Goal: Task Accomplishment & Management: Use online tool/utility

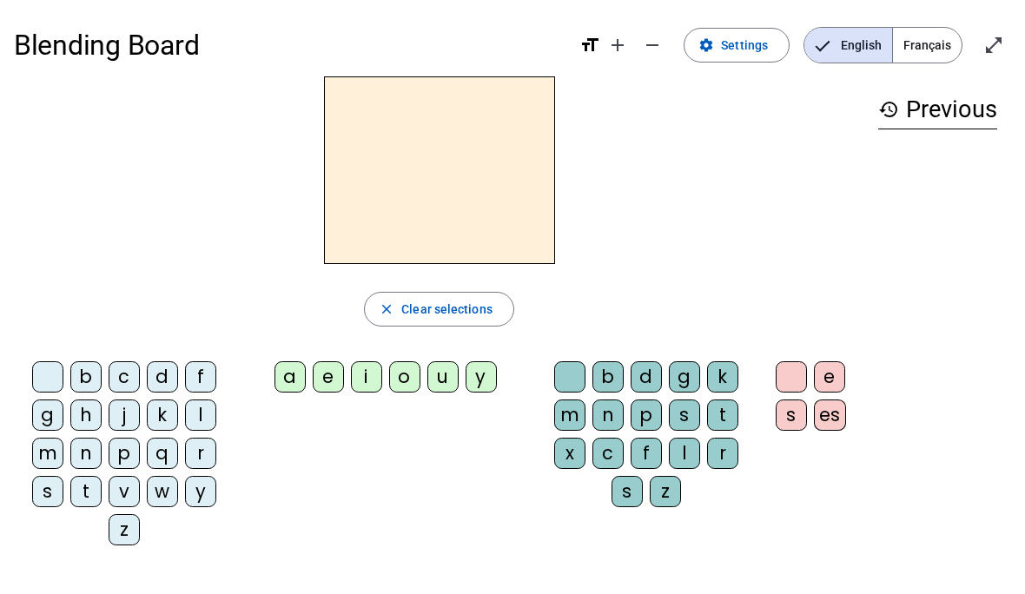
click at [175, 381] on div "d" at bounding box center [162, 376] width 31 height 31
click at [213, 374] on div "f" at bounding box center [200, 376] width 31 height 31
click at [296, 374] on div "a" at bounding box center [290, 376] width 31 height 31
click at [164, 377] on div "d" at bounding box center [162, 376] width 31 height 31
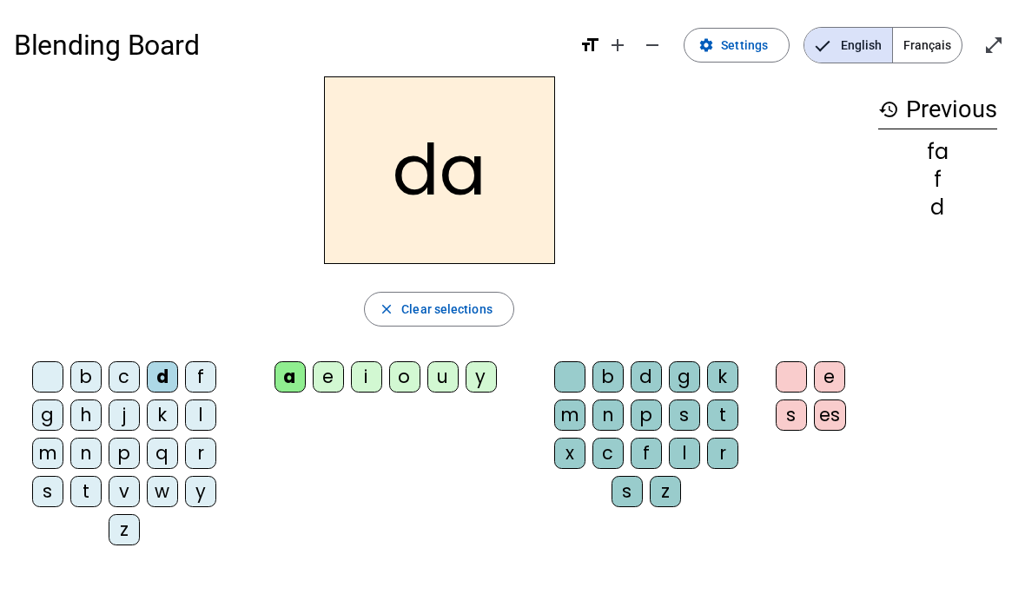
click at [383, 308] on mat-icon "close" at bounding box center [387, 309] width 16 height 16
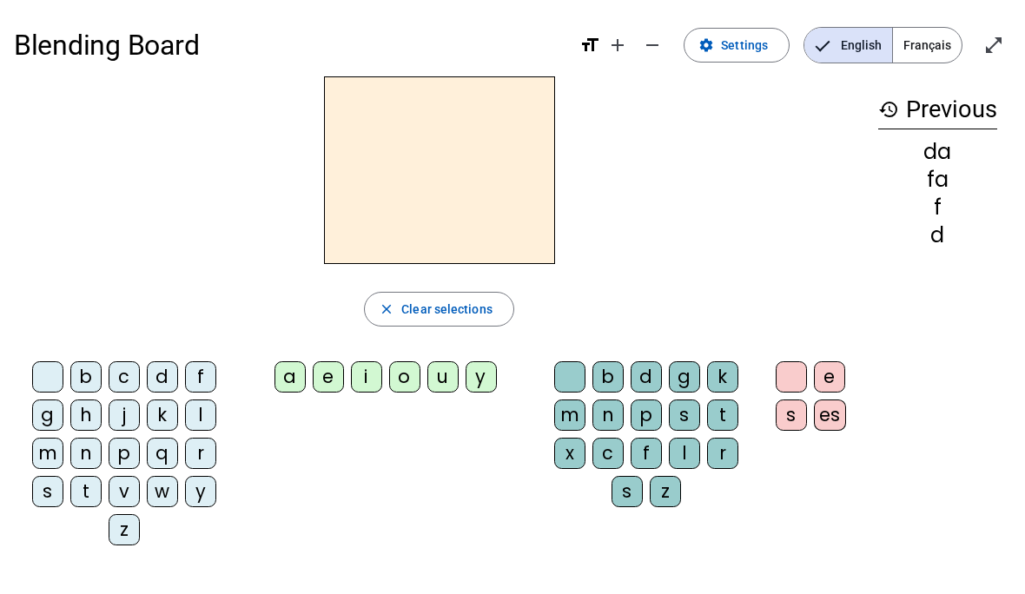
click at [935, 46] on span "Français" at bounding box center [927, 45] width 69 height 35
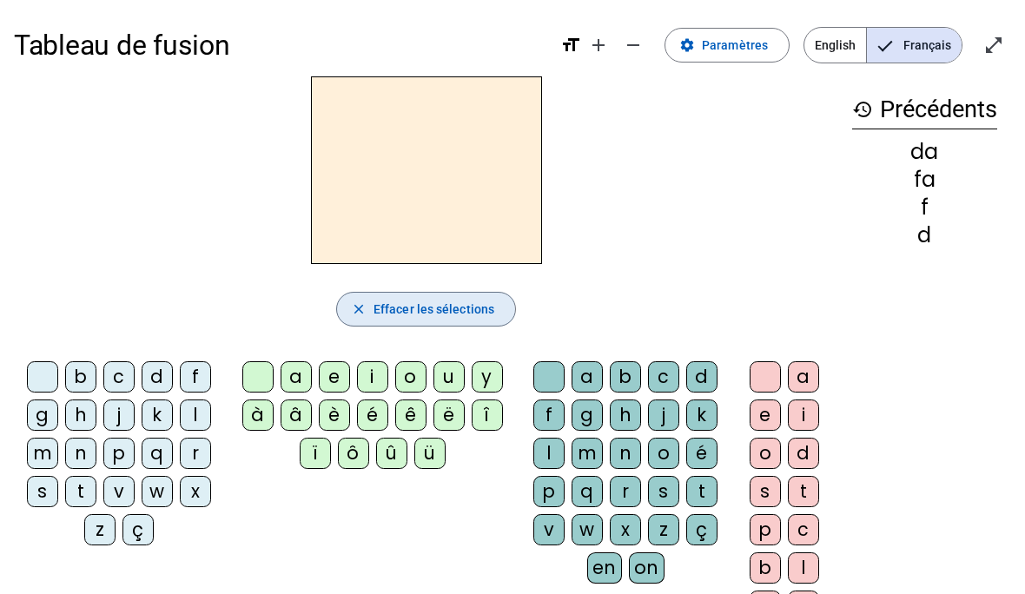
click at [361, 311] on mat-icon "close" at bounding box center [359, 309] width 16 height 16
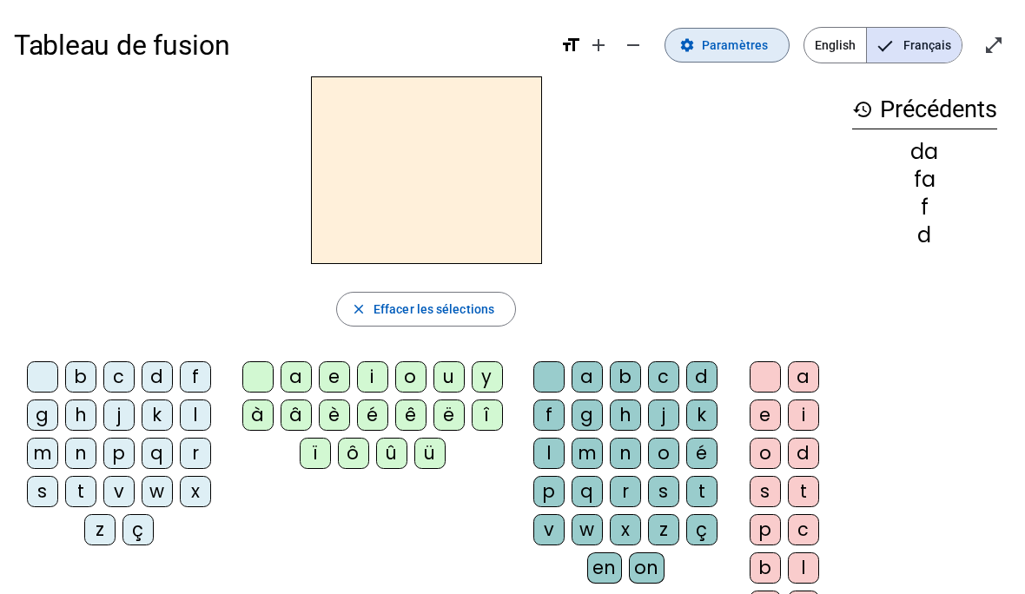
click at [706, 52] on span "Paramètres" at bounding box center [735, 45] width 66 height 21
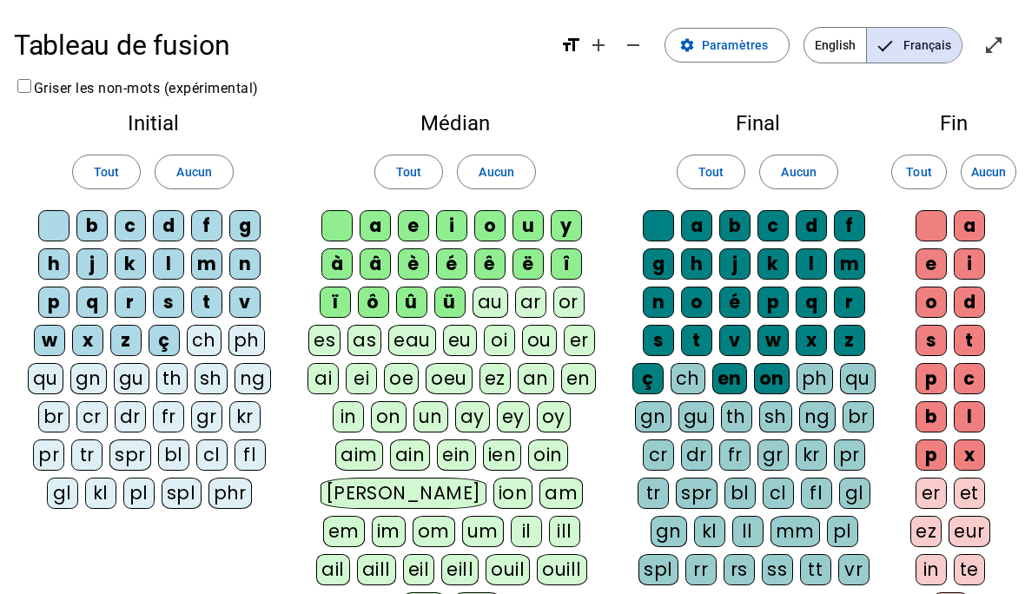
click at [171, 227] on div "d" at bounding box center [168, 225] width 31 height 31
click at [213, 221] on div "f" at bounding box center [206, 225] width 31 height 31
click at [210, 260] on div "m" at bounding box center [206, 263] width 31 height 31
click at [494, 302] on div "au" at bounding box center [491, 302] width 36 height 31
click at [817, 224] on div "d" at bounding box center [811, 225] width 31 height 31
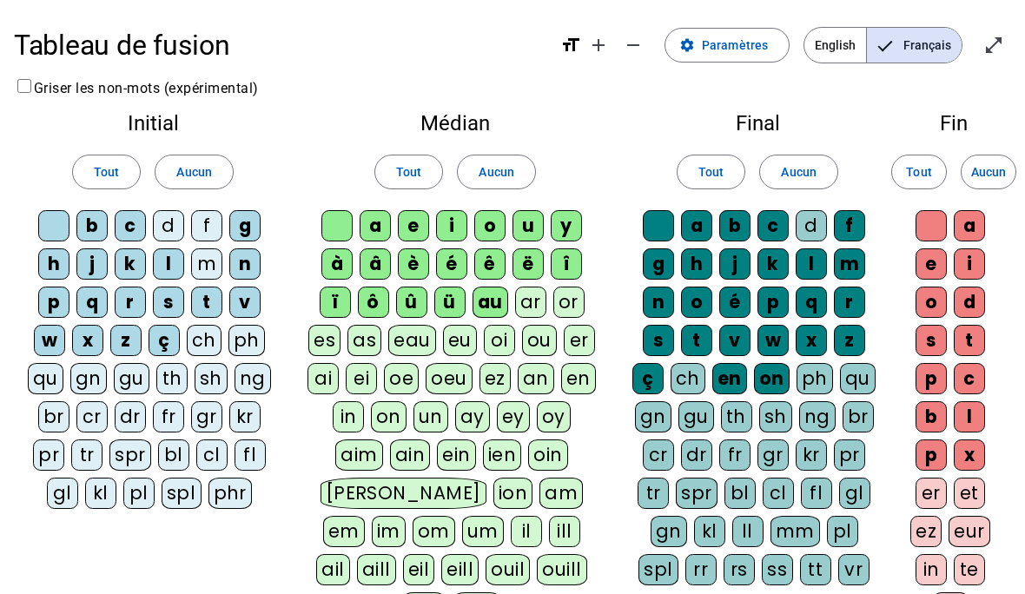
click at [850, 262] on div "m" at bounding box center [849, 263] width 31 height 31
click at [695, 45] on mat-icon "settings" at bounding box center [687, 45] width 16 height 16
click at [994, 51] on mat-icon "open_in_full" at bounding box center [994, 45] width 21 height 21
click at [500, 56] on h1 "Tableau de fusion" at bounding box center [280, 45] width 533 height 56
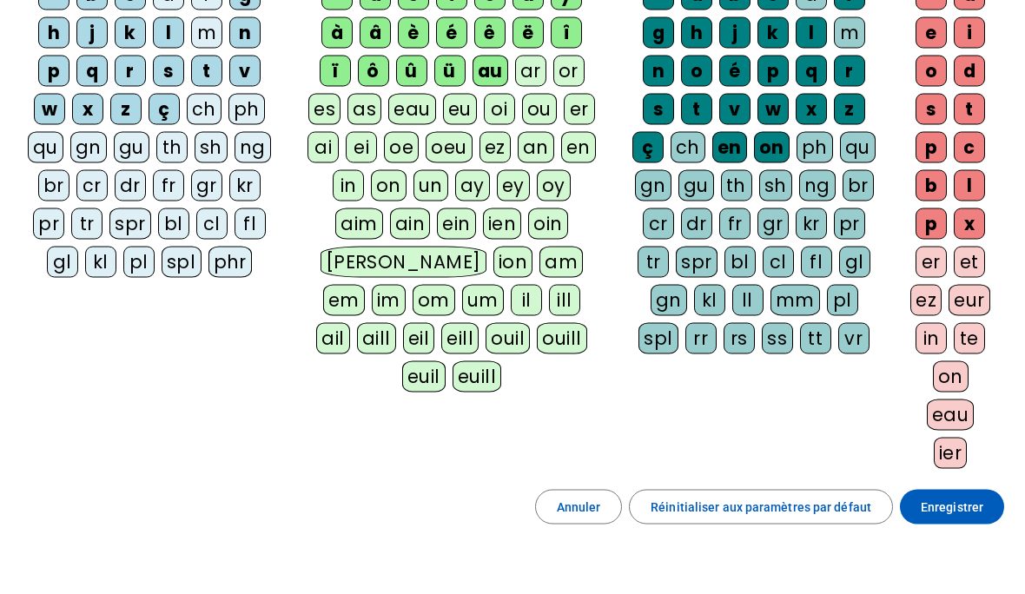
scroll to position [242, 0]
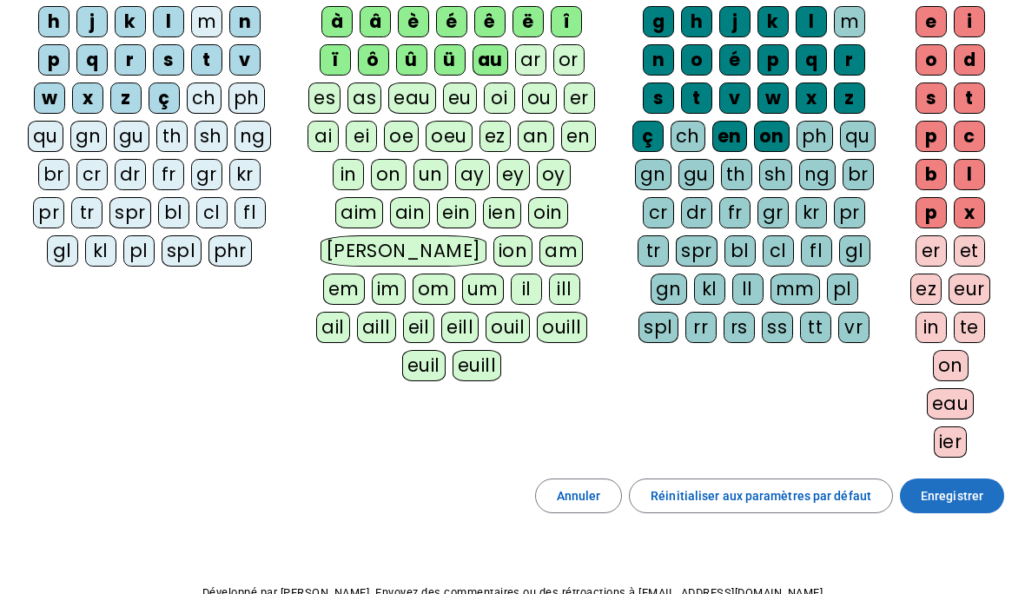
click at [957, 492] on span "Enregistrer" at bounding box center [952, 496] width 63 height 21
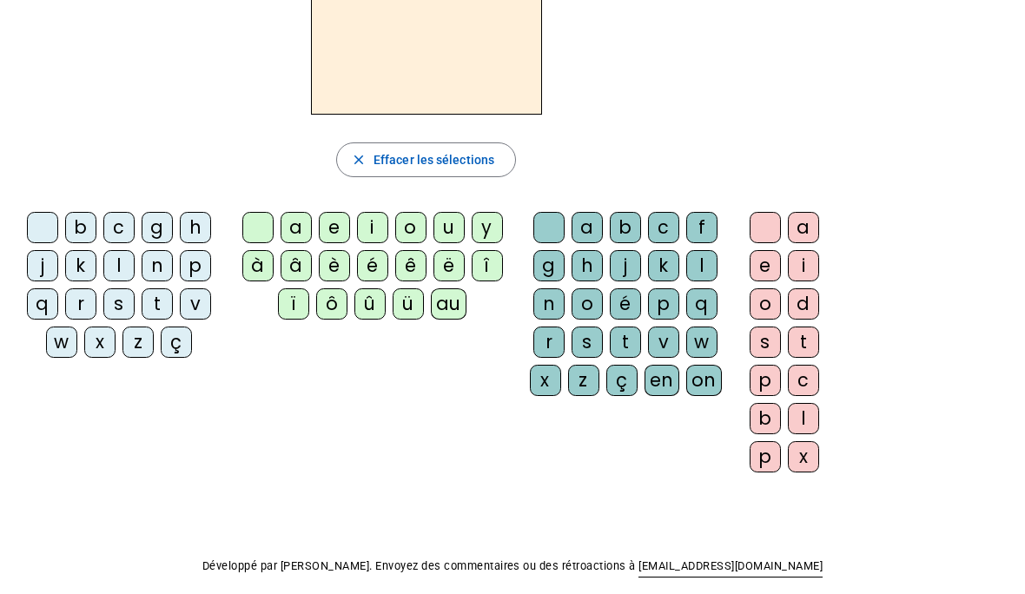
click at [321, 421] on div "b c g h j k l n p q r s t v w x z ç a e i o u y à â è é ê ë [PERSON_NAME] ô û ü…" at bounding box center [426, 346] width 825 height 282
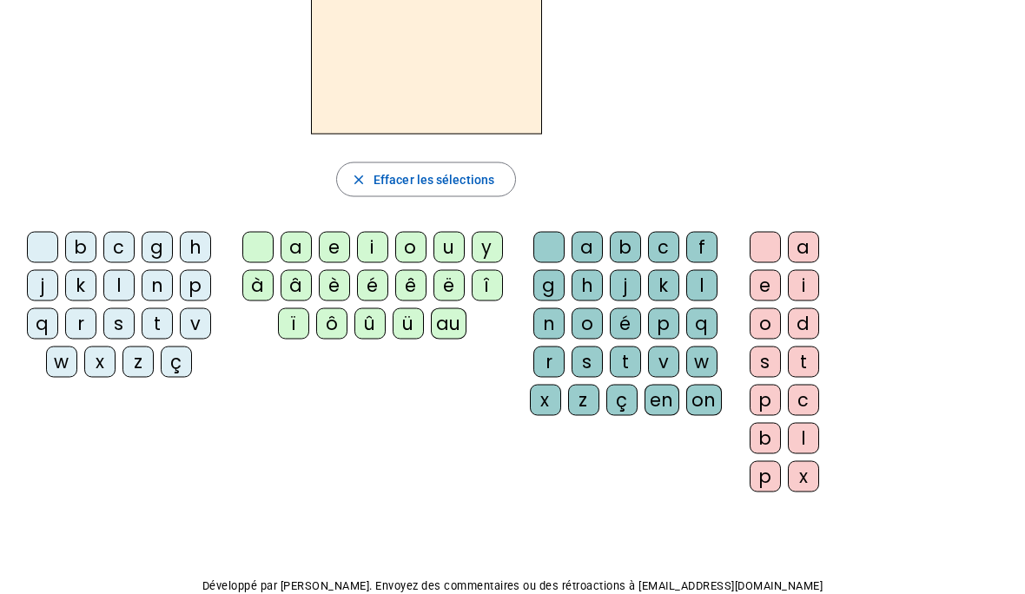
scroll to position [0, 0]
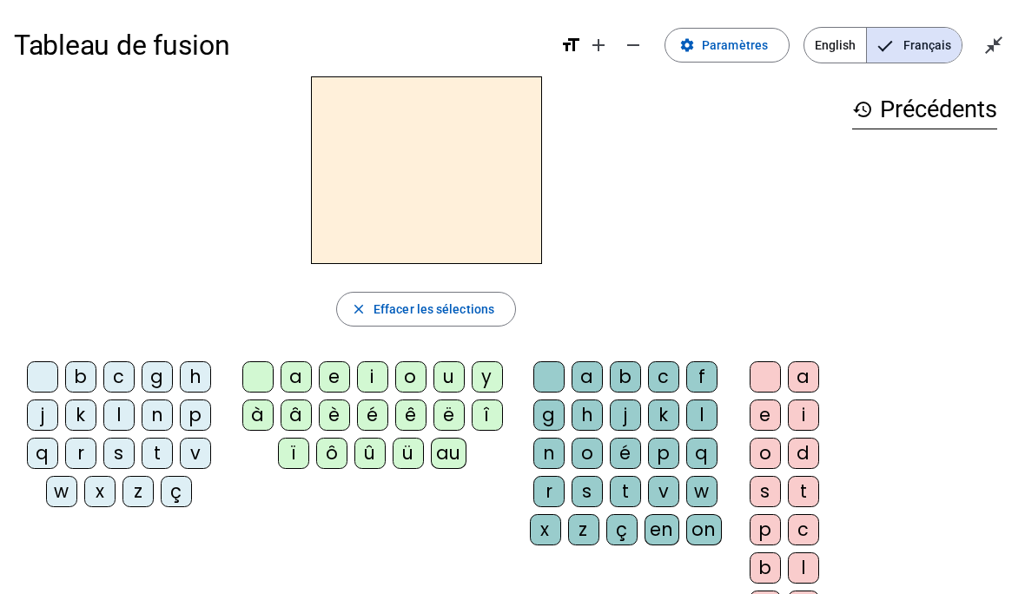
click at [519, 216] on h2 at bounding box center [426, 170] width 231 height 188
click at [422, 180] on h2 at bounding box center [426, 170] width 231 height 188
click at [910, 129] on div "history Précédents" at bounding box center [924, 342] width 173 height 532
click at [854, 116] on mat-icon "history" at bounding box center [862, 109] width 21 height 21
click at [85, 385] on div "b" at bounding box center [80, 376] width 31 height 31
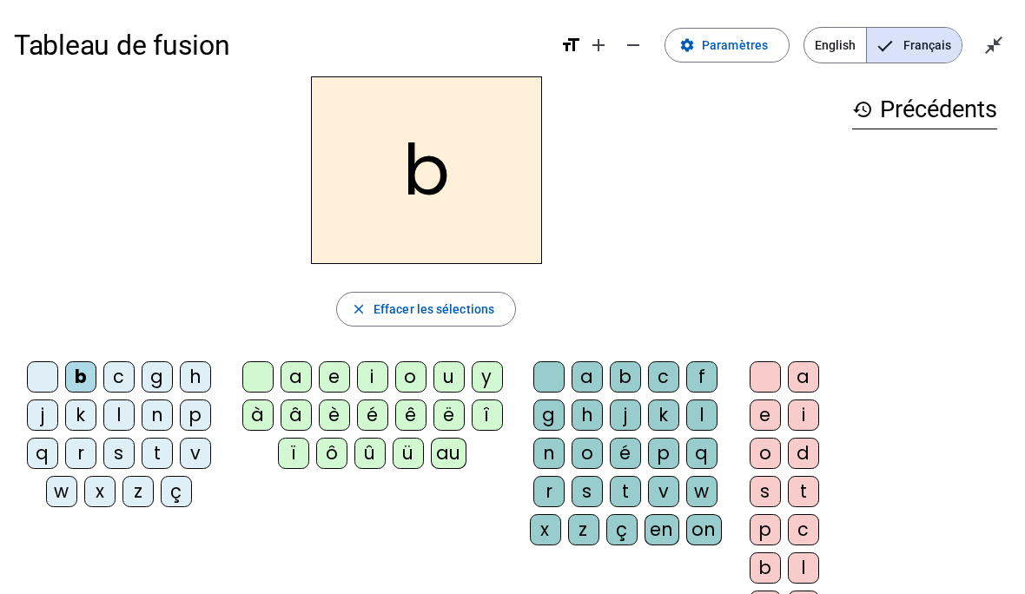
click at [452, 462] on div "au" at bounding box center [449, 453] width 36 height 31
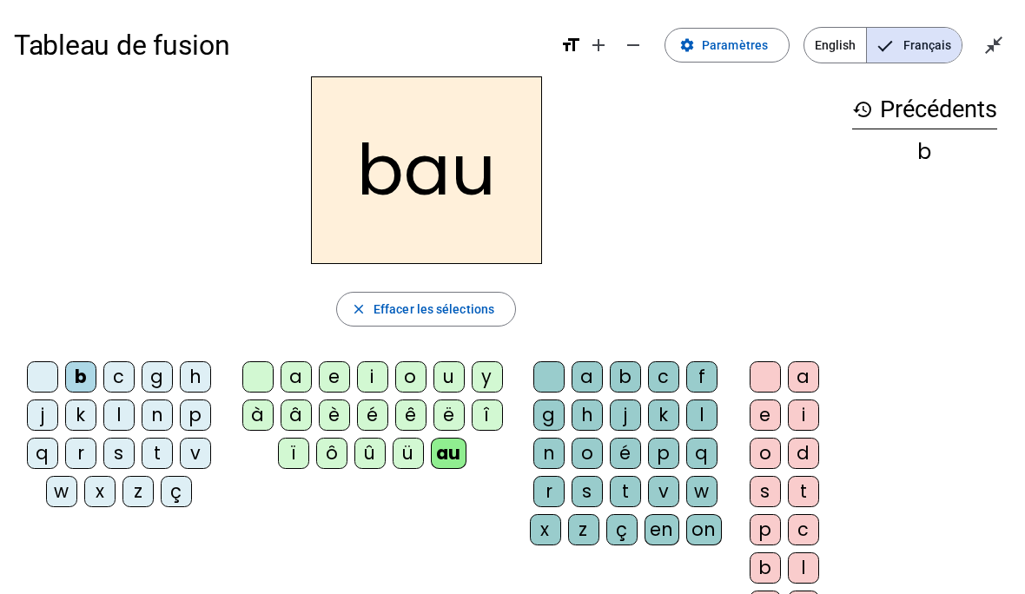
click at [163, 377] on div "g" at bounding box center [157, 376] width 31 height 31
click at [163, 416] on div "n" at bounding box center [157, 415] width 31 height 31
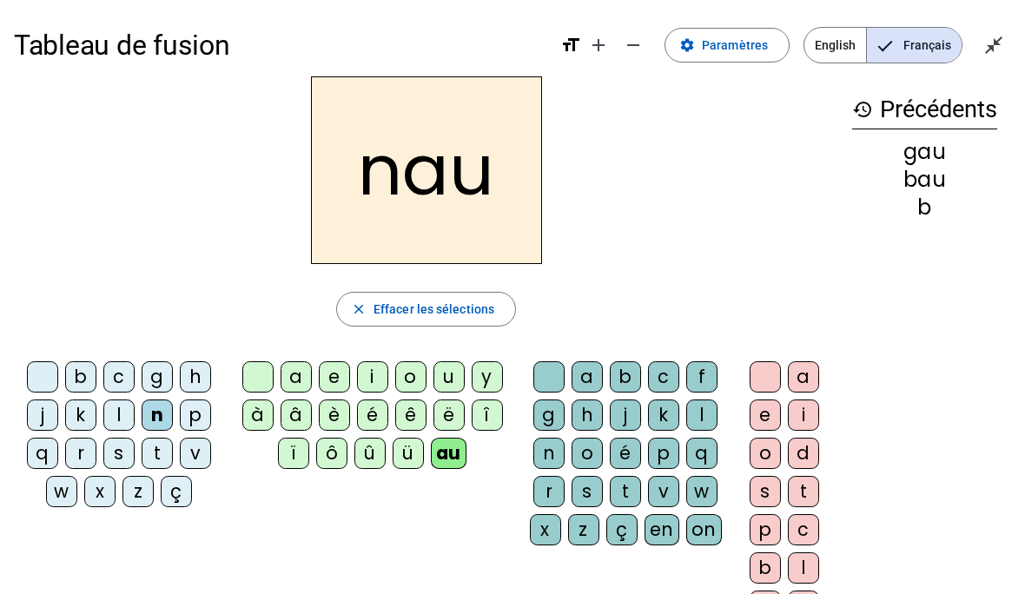
click at [202, 421] on div "p" at bounding box center [195, 415] width 31 height 31
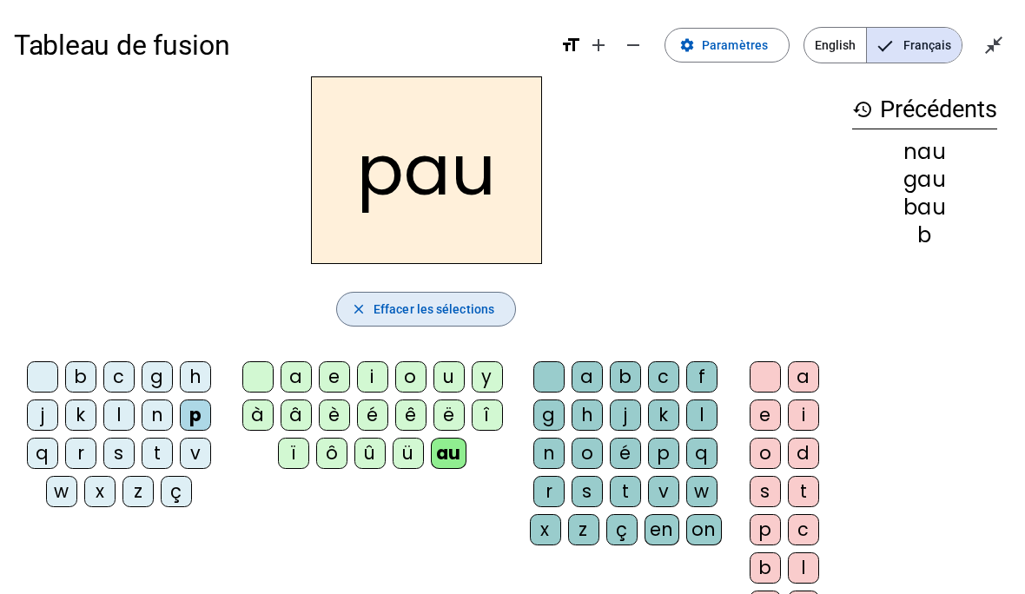
click at [484, 320] on span "button" at bounding box center [426, 309] width 178 height 42
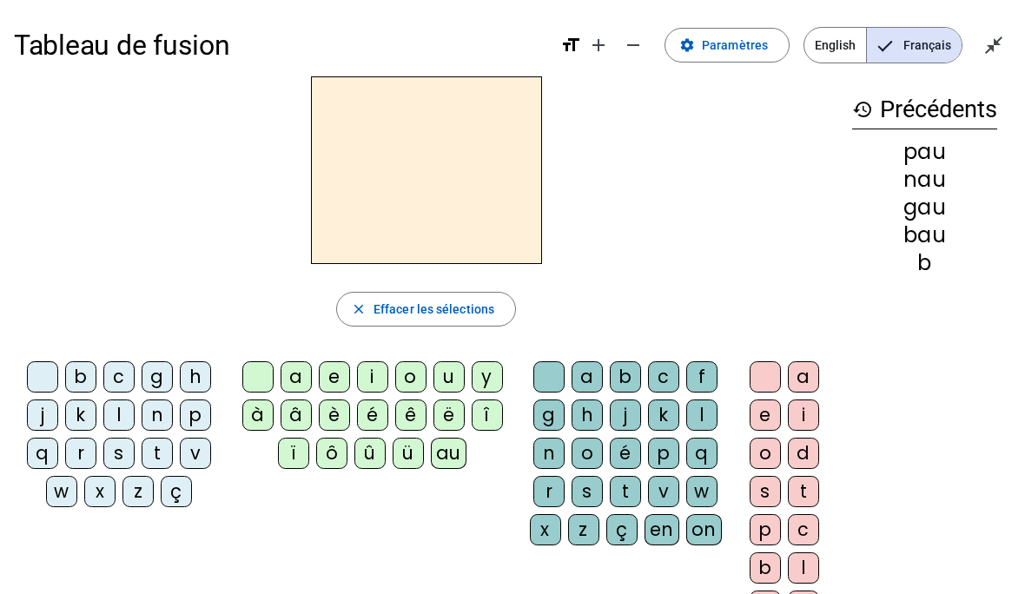
click at [732, 51] on span "Paramètres" at bounding box center [735, 45] width 66 height 21
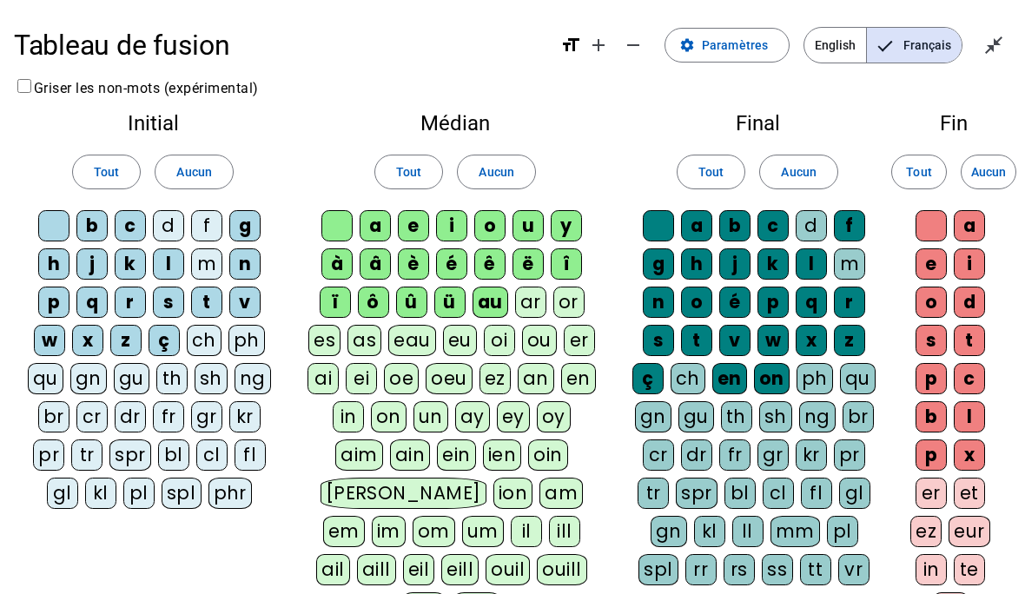
click at [216, 176] on span at bounding box center [194, 172] width 76 height 42
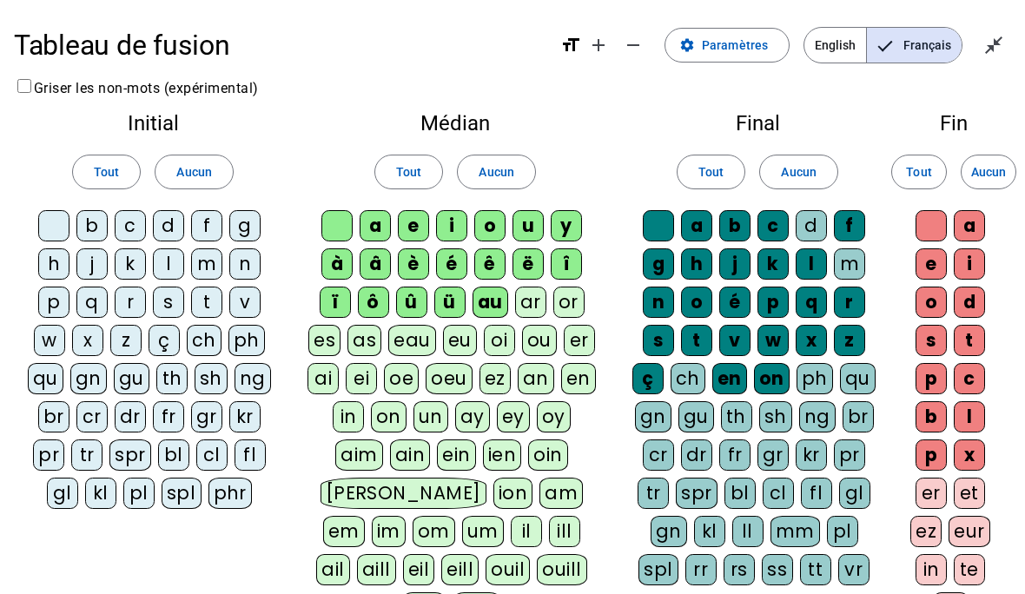
click at [99, 229] on div "b" at bounding box center [91, 225] width 31 height 31
click at [124, 234] on div "c" at bounding box center [130, 225] width 31 height 31
click at [166, 225] on div "d" at bounding box center [168, 225] width 31 height 31
click at [381, 229] on div "a" at bounding box center [375, 225] width 31 height 31
click at [706, 336] on div "t" at bounding box center [696, 340] width 31 height 31
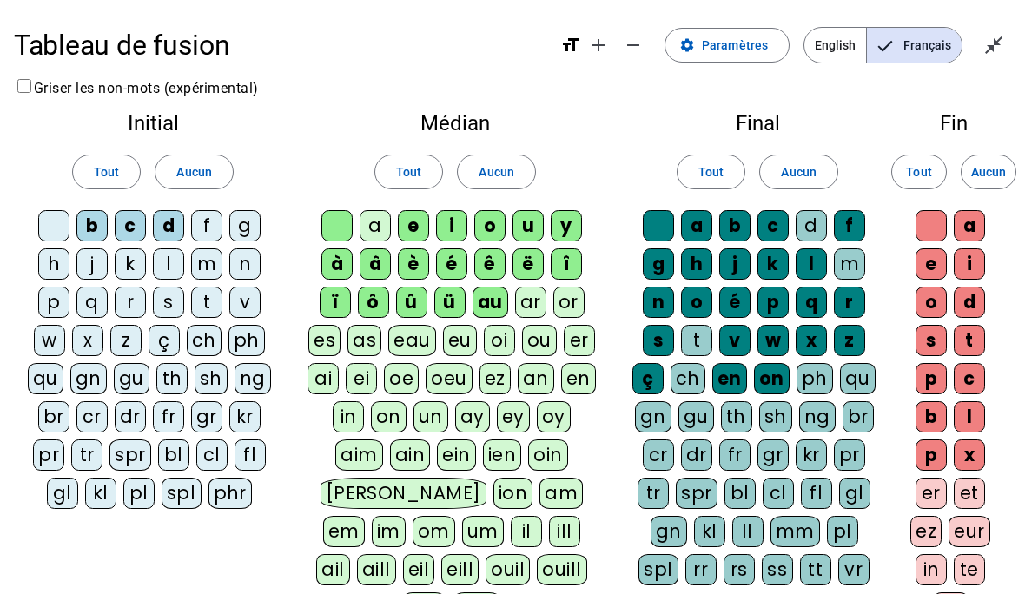
click at [780, 300] on div "p" at bounding box center [773, 302] width 31 height 31
click at [842, 308] on div "r" at bounding box center [849, 302] width 31 height 31
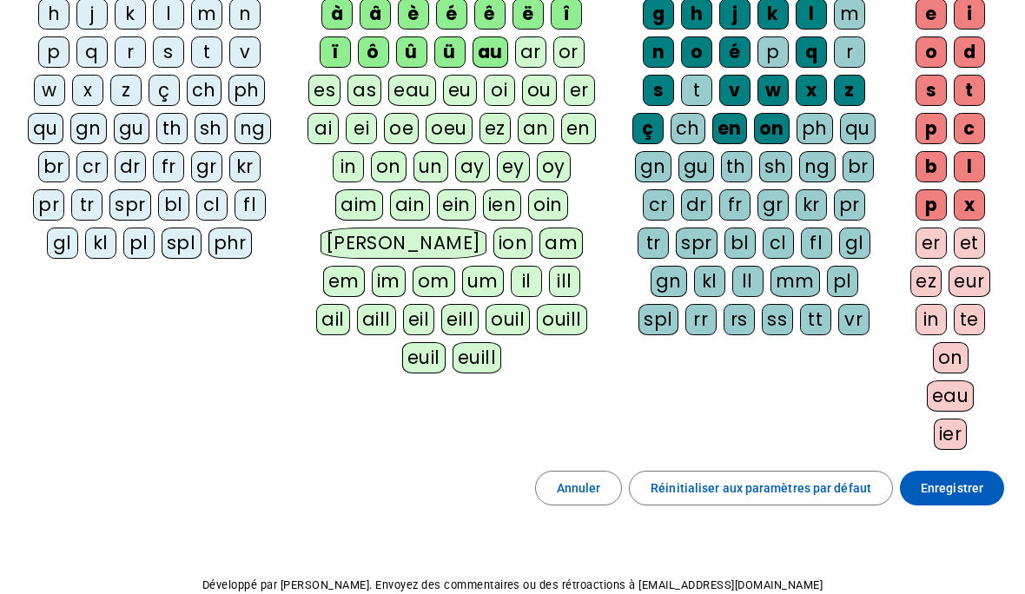
scroll to position [268, 0]
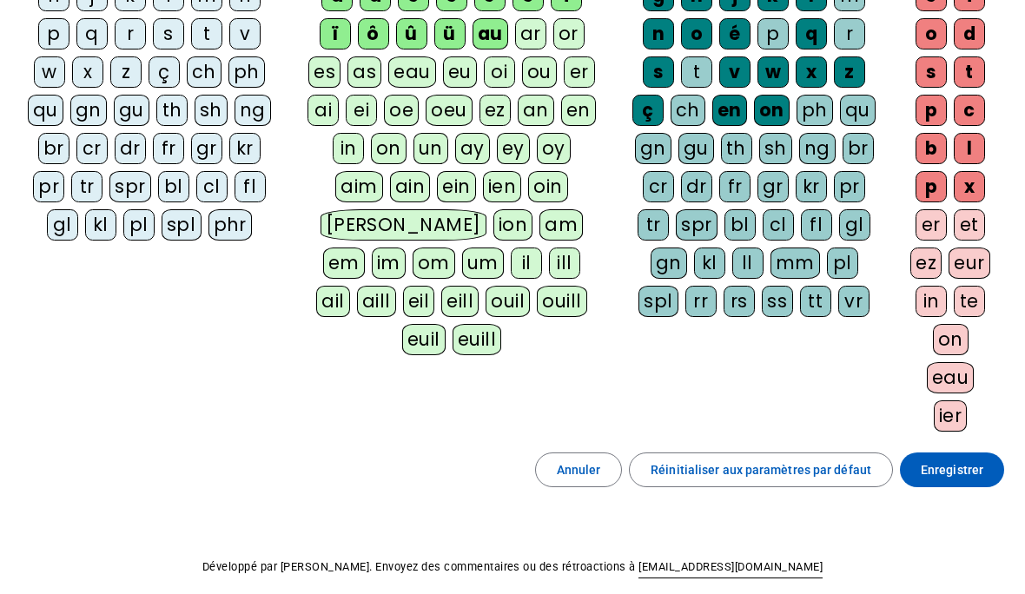
click at [970, 470] on span "Enregistrer" at bounding box center [952, 470] width 63 height 21
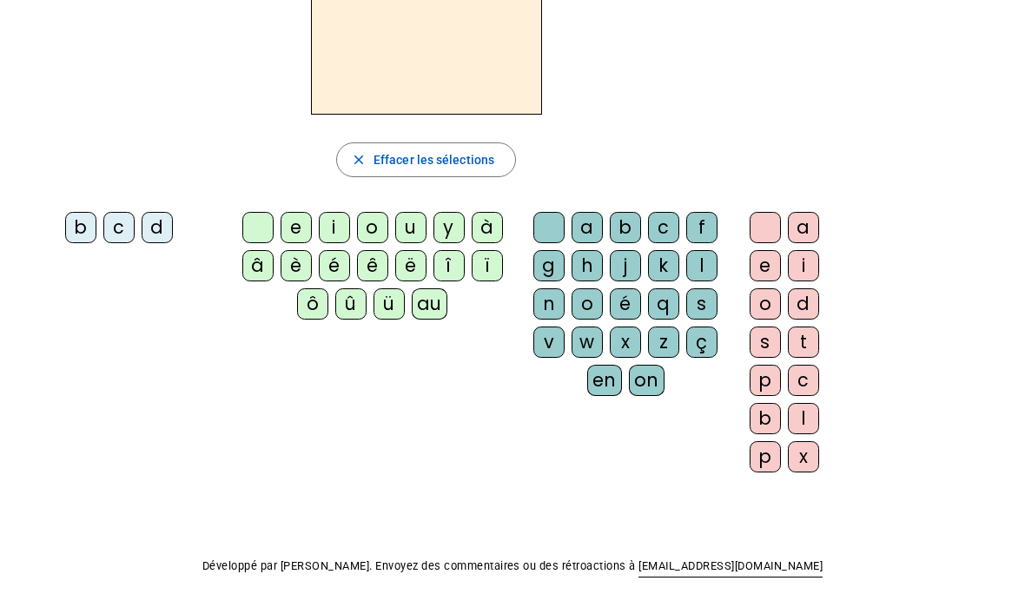
click at [378, 158] on span "Effacer les sélections" at bounding box center [434, 159] width 121 height 21
click at [362, 160] on mat-icon "close" at bounding box center [359, 160] width 16 height 16
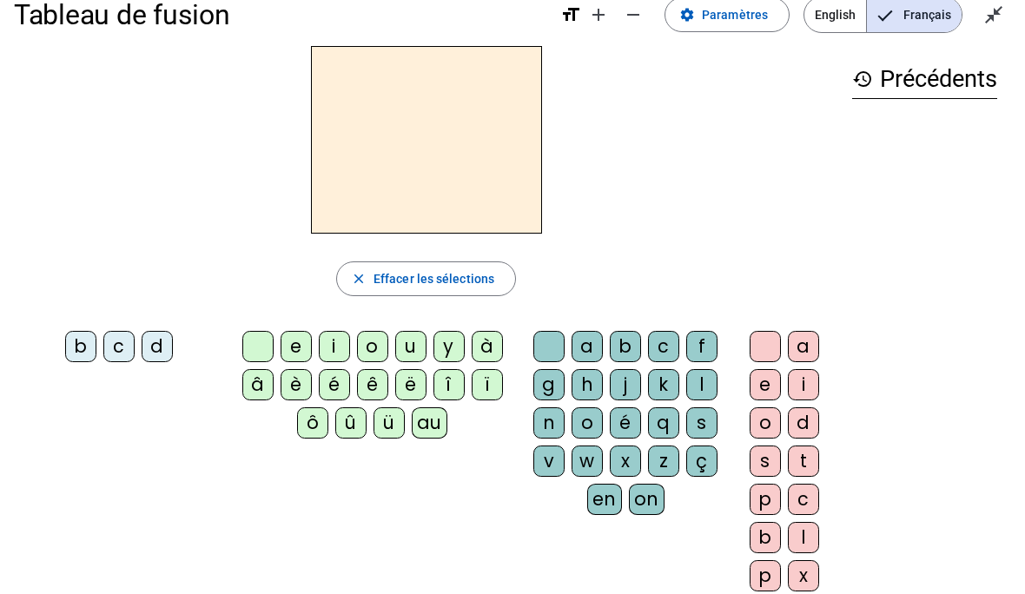
scroll to position [0, 0]
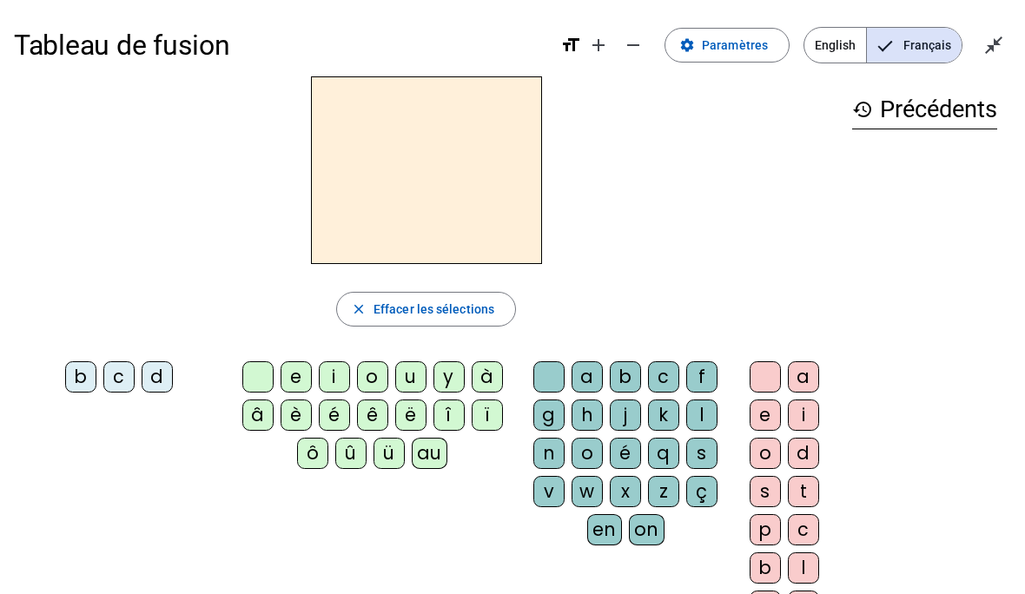
click at [724, 50] on span "Paramètres" at bounding box center [735, 45] width 66 height 21
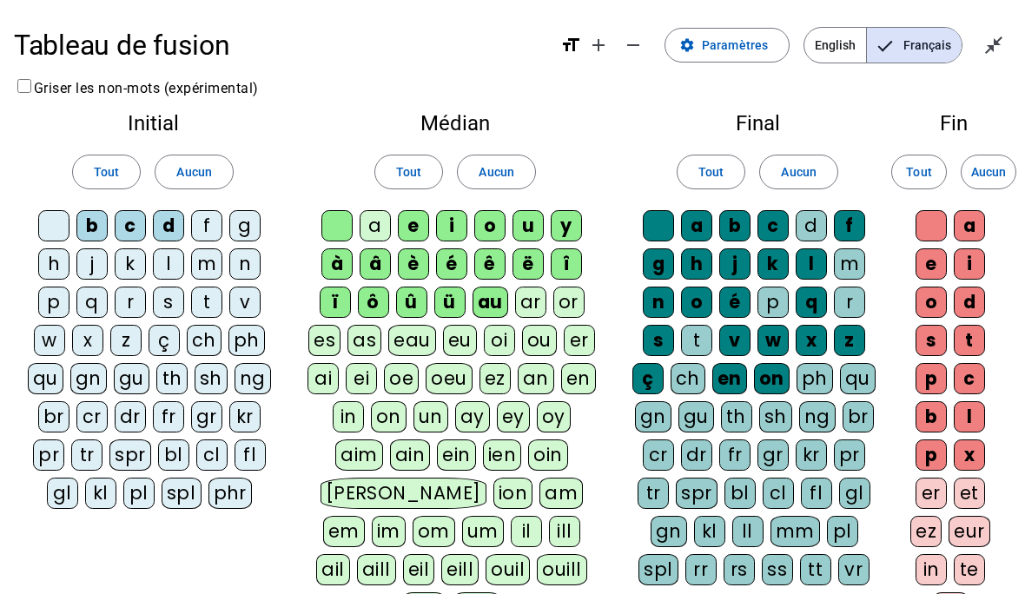
click at [483, 182] on span at bounding box center [496, 172] width 76 height 42
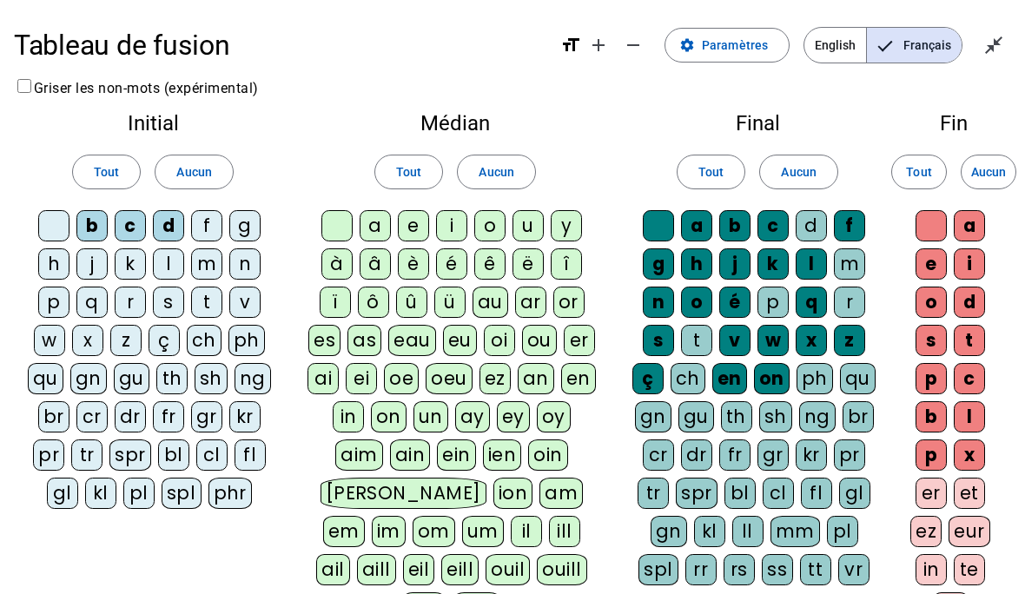
click at [374, 232] on div "a" at bounding box center [375, 225] width 31 height 31
click at [815, 172] on span "Aucun" at bounding box center [798, 172] width 35 height 21
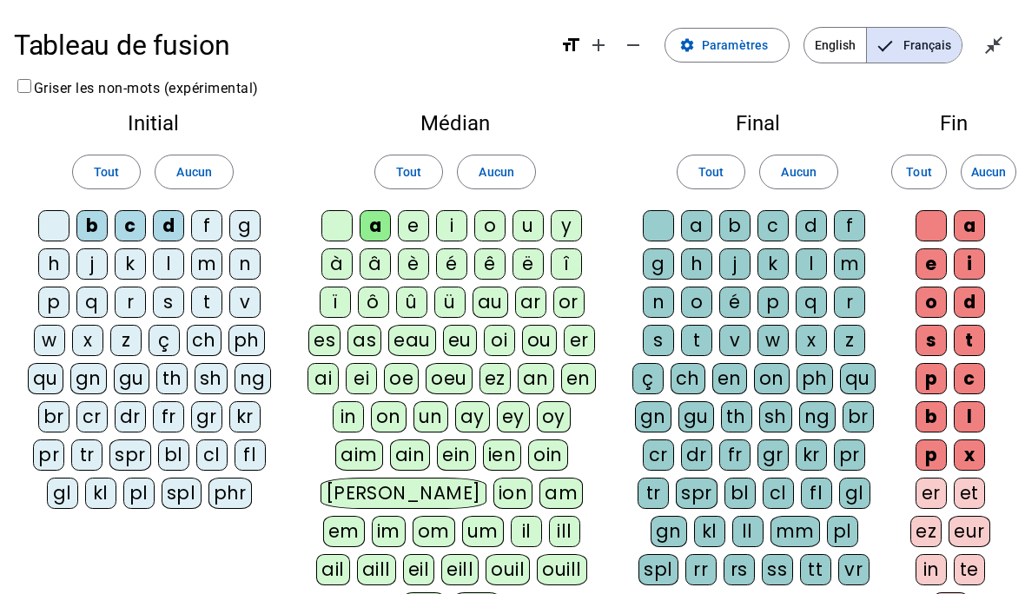
click at [801, 262] on div "l" at bounding box center [811, 263] width 31 height 31
click at [847, 261] on div "m" at bounding box center [849, 263] width 31 height 31
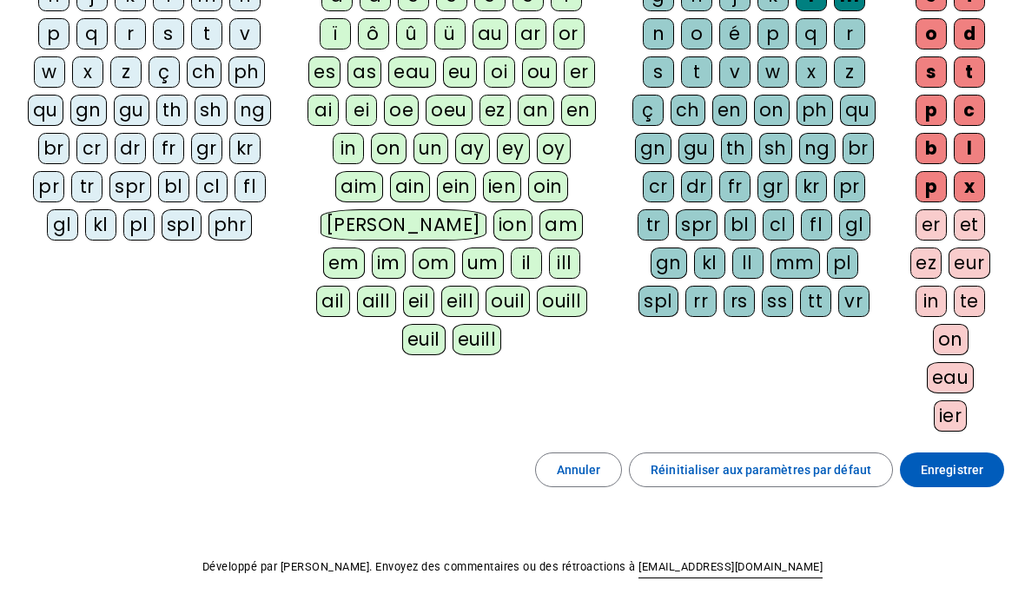
click at [992, 471] on span at bounding box center [952, 471] width 104 height 42
